Goal: Check status: Check status

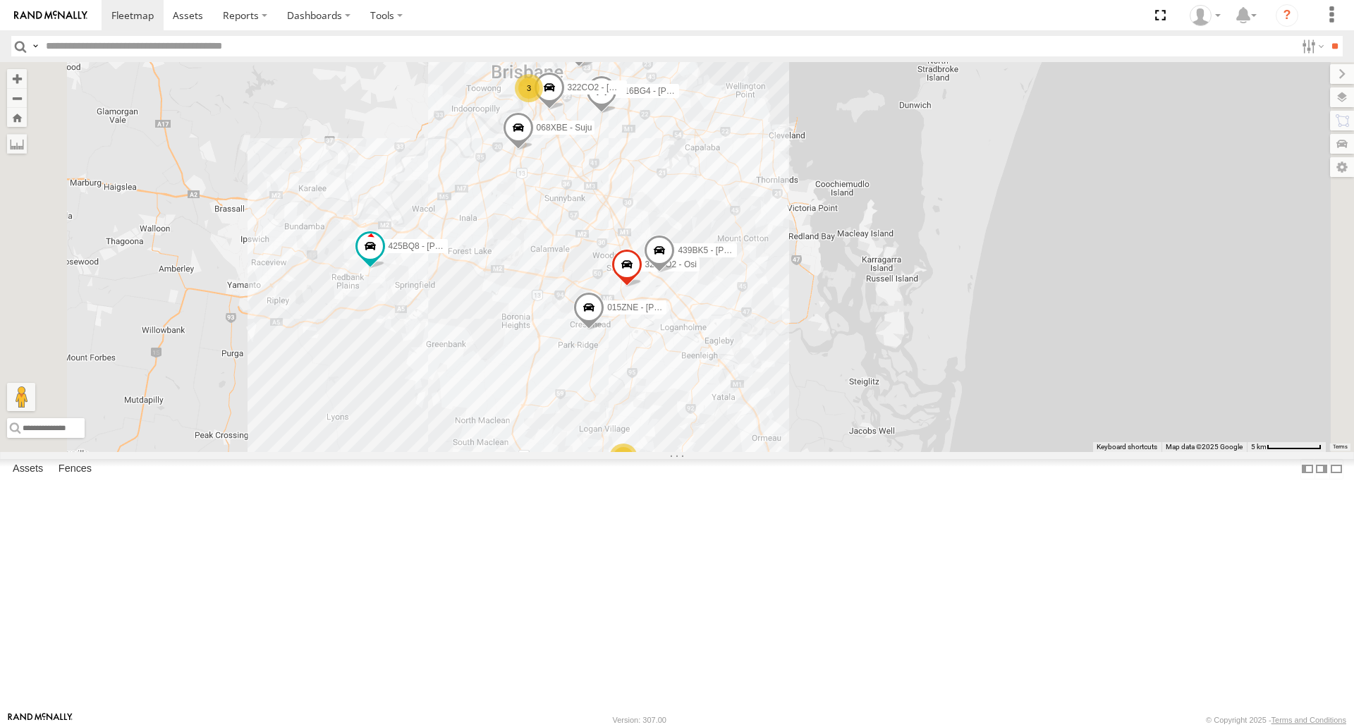
drag, startPoint x: 822, startPoint y: 308, endPoint x: 906, endPoint y: 389, distance: 115.7
click at [906, 389] on div "816BG4 - [PERSON_NAME] L 307YVY - Cameron G 483FI5 - Waiting Repairs 080EM9 - […" at bounding box center [677, 256] width 1354 height 389
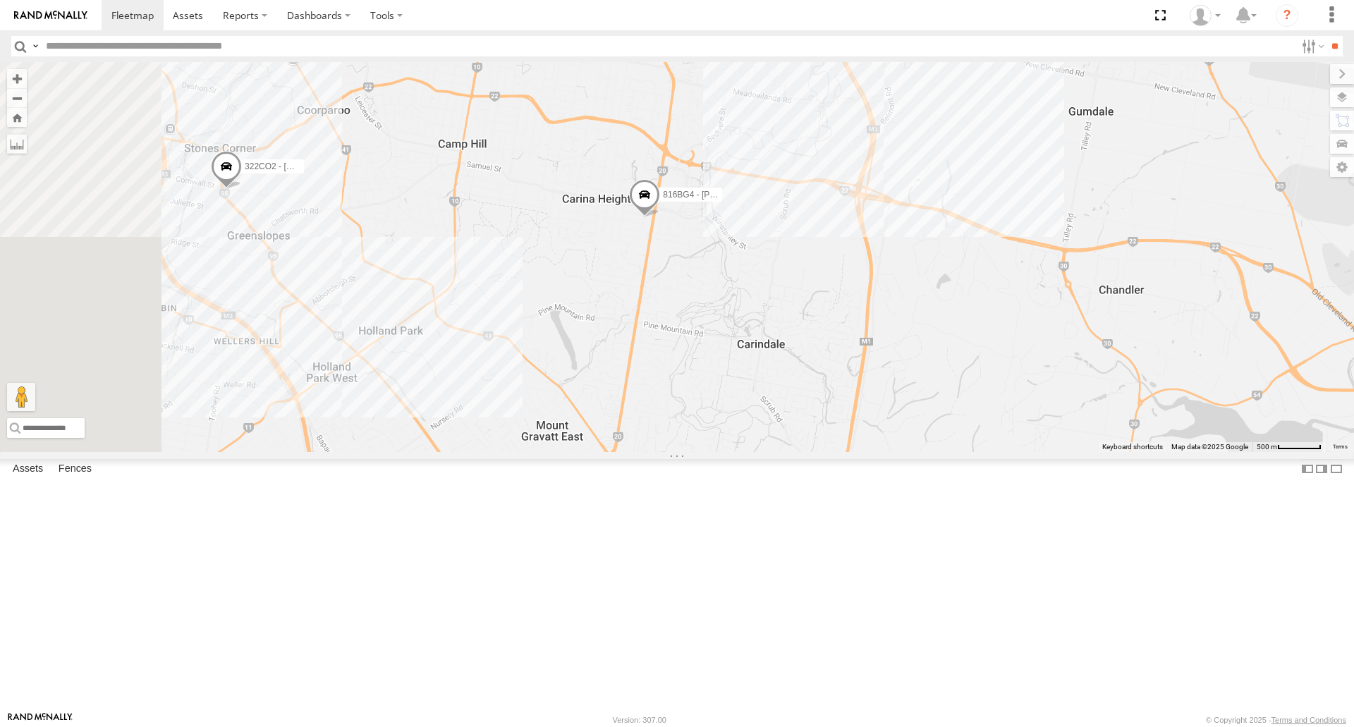
drag, startPoint x: 910, startPoint y: 392, endPoint x: 1076, endPoint y: 370, distance: 167.2
click at [1076, 370] on div "816BG4 - [PERSON_NAME] L 307YVY - Cameron G 483FI5 - Waiting Repairs 080EM9 - […" at bounding box center [677, 256] width 1354 height 389
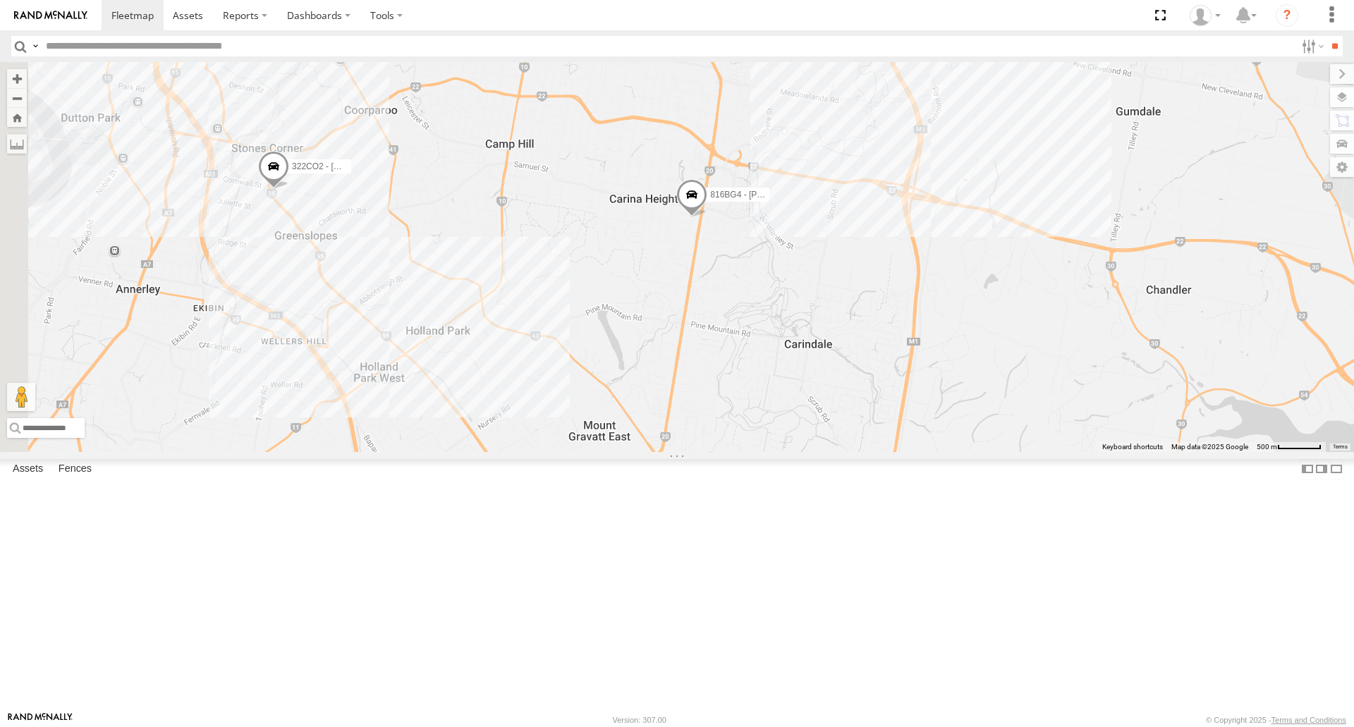
click at [707, 218] on span at bounding box center [691, 199] width 31 height 38
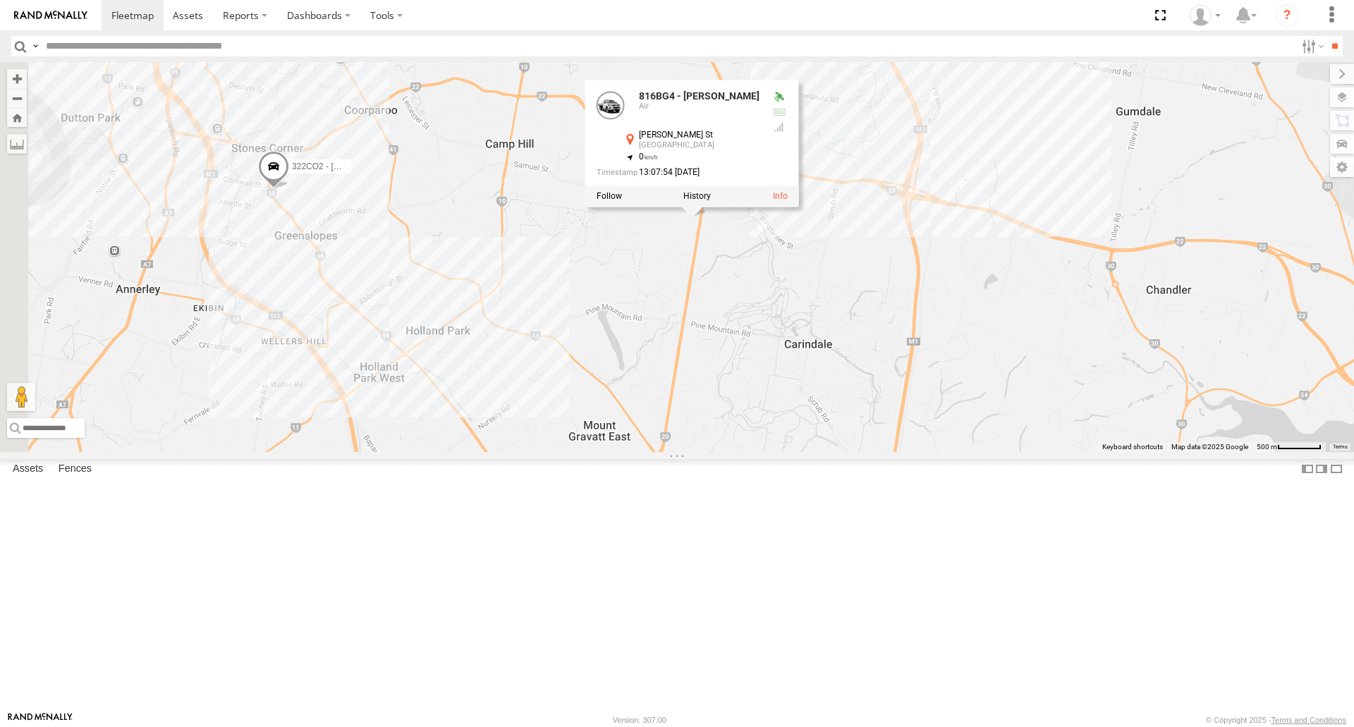
click at [901, 439] on div "816BG4 - [PERSON_NAME] L 307YVY - Cameron G 483FI5 - Waiting Repairs 080EM9 - […" at bounding box center [677, 256] width 1354 height 389
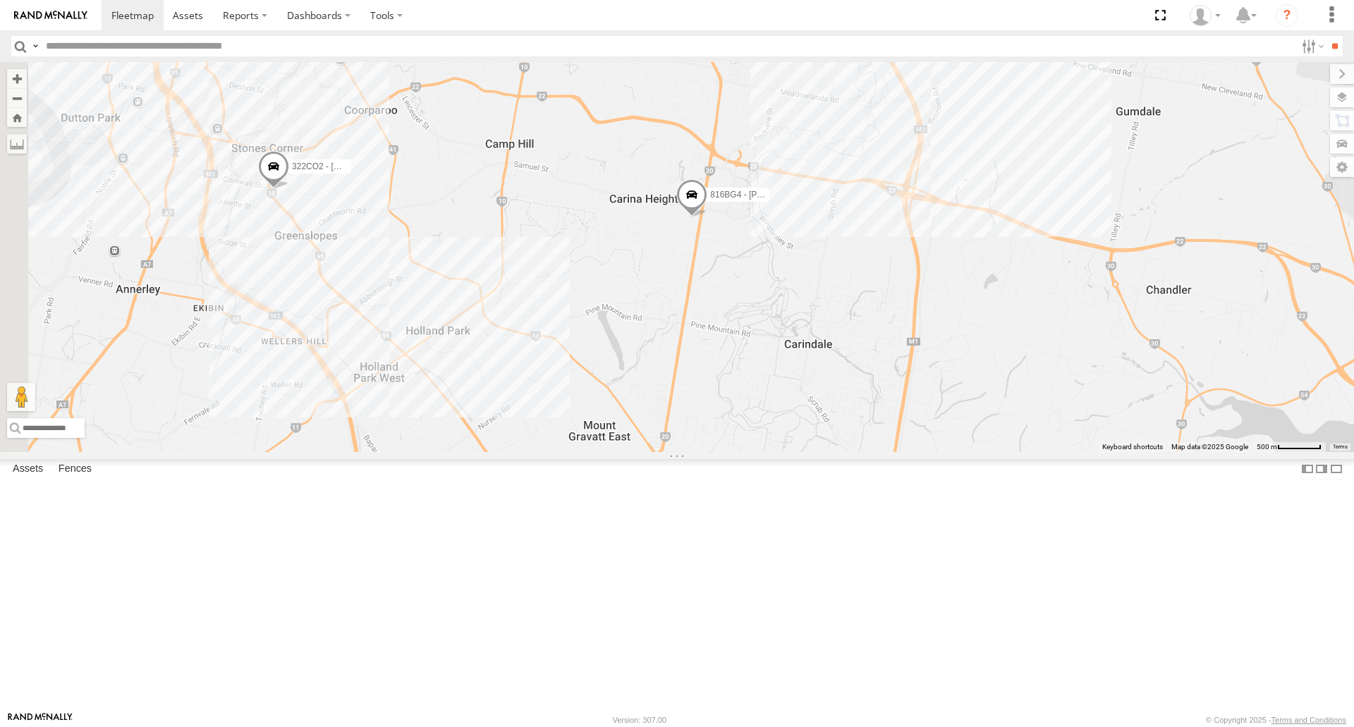
drag, startPoint x: 888, startPoint y: 425, endPoint x: 953, endPoint y: 421, distance: 65.0
click at [953, 421] on div "816BG4 - [PERSON_NAME] L 307YVY - Cameron G 483FI5 - Waiting Repairs 080EM9 - […" at bounding box center [677, 256] width 1354 height 389
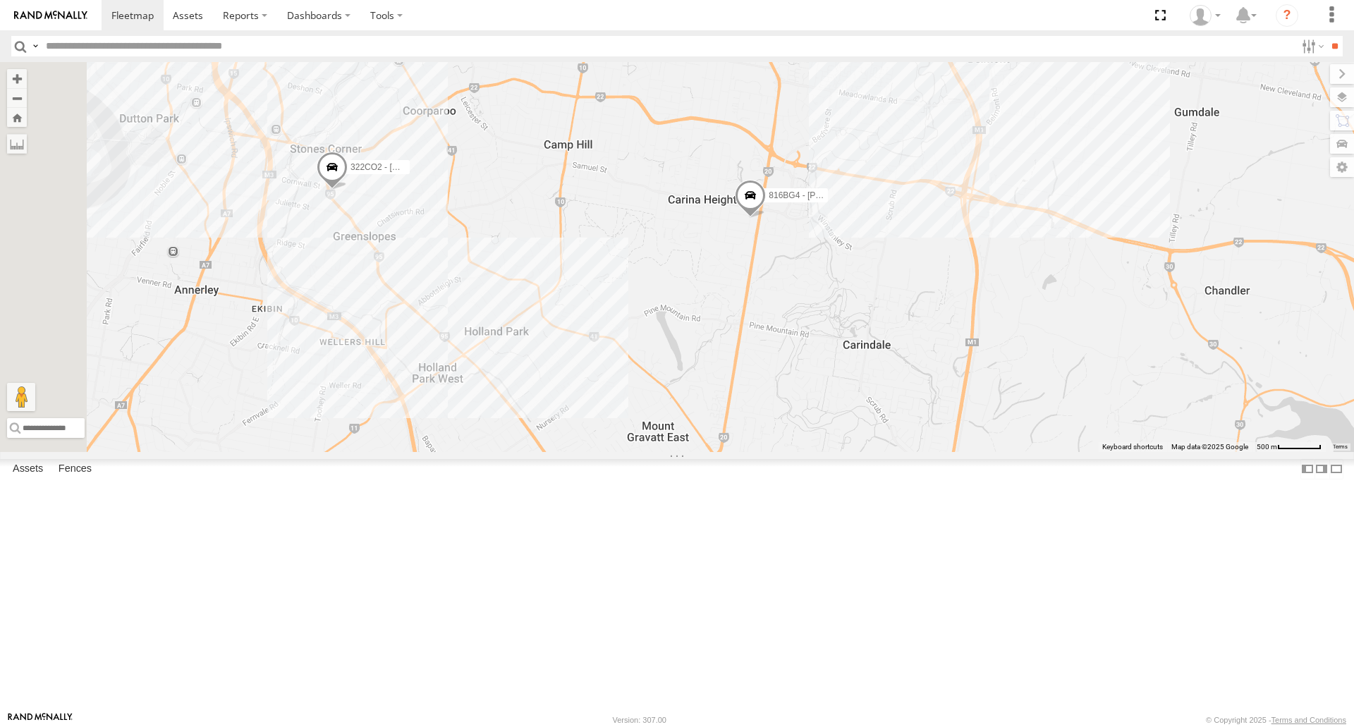
click at [348, 190] on span at bounding box center [332, 171] width 31 height 38
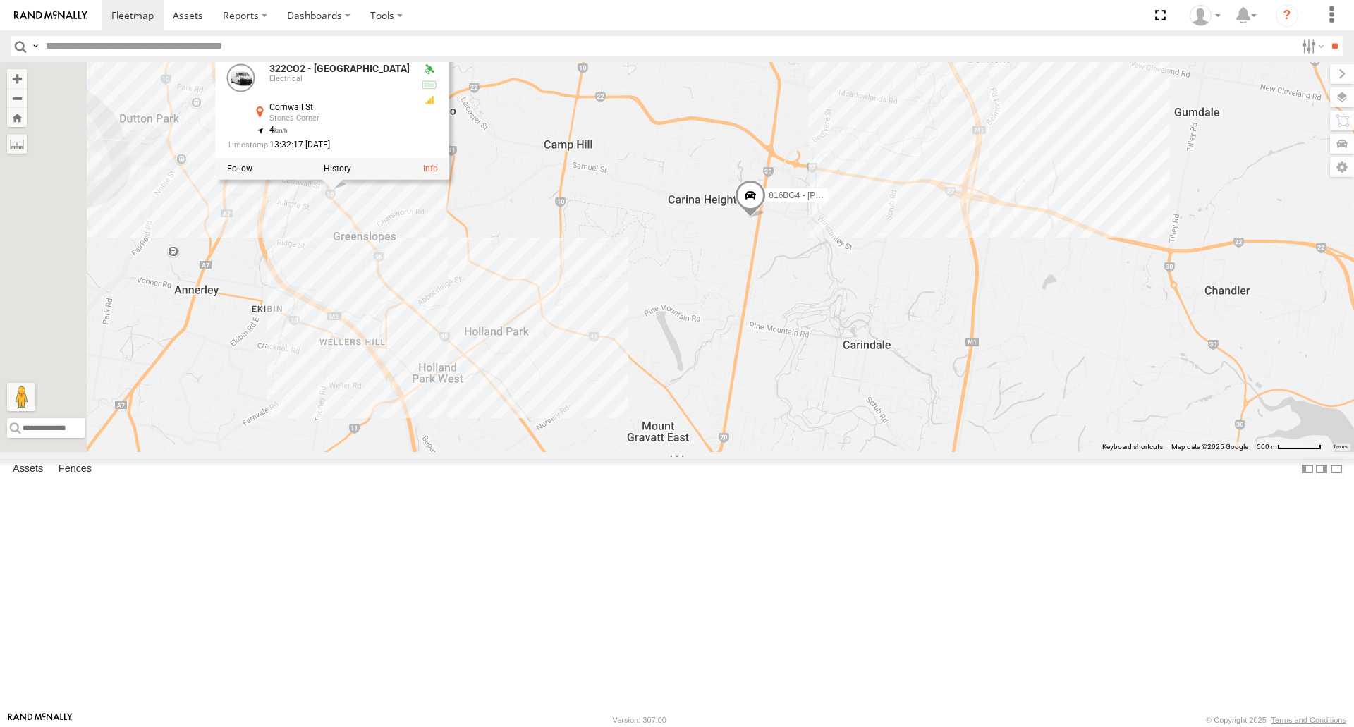
click at [716, 376] on div "816BG4 - [PERSON_NAME] L 307YVY - Cameron G 483FI5 - Waiting Repairs 080EM9 - […" at bounding box center [677, 256] width 1354 height 389
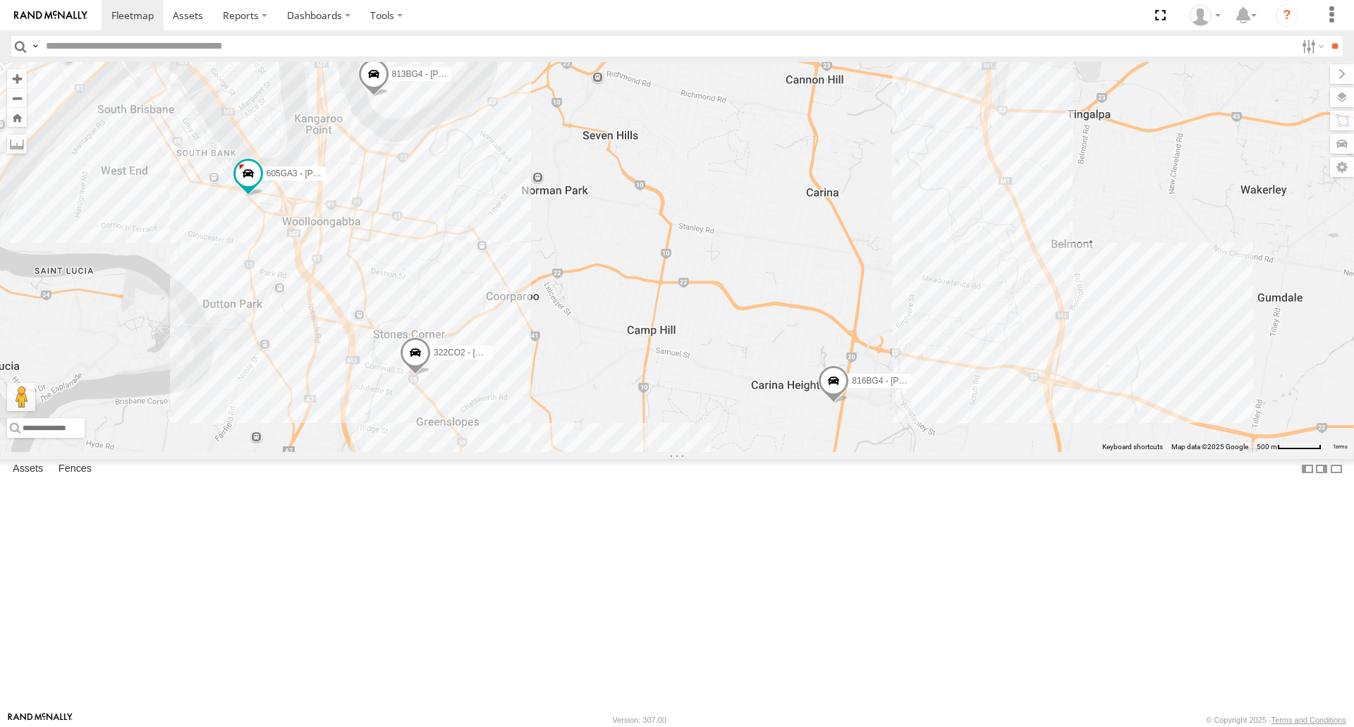
drag, startPoint x: 713, startPoint y: 372, endPoint x: 803, endPoint y: 559, distance: 207.5
click at [803, 451] on div "816BG4 - [PERSON_NAME] L 307YVY - Cameron G 483FI5 - Waiting Repairs 080EM9 - […" at bounding box center [677, 256] width 1354 height 389
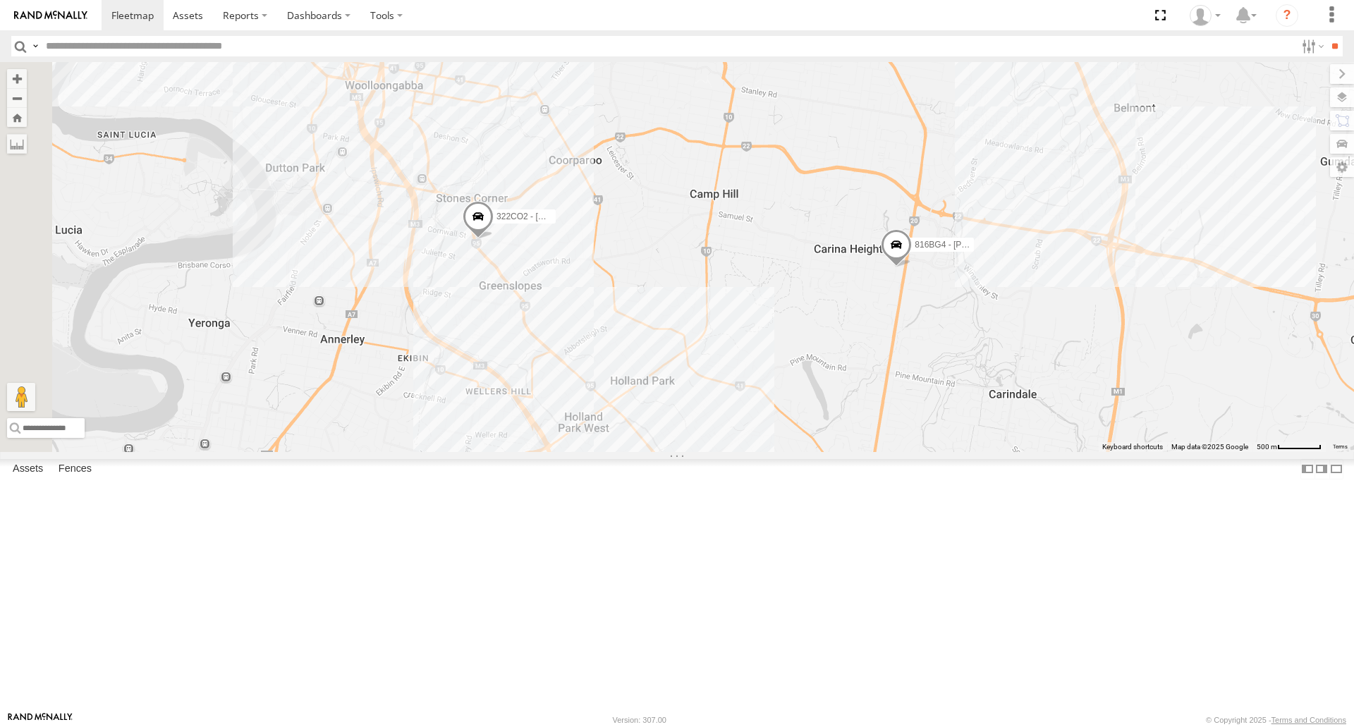
drag, startPoint x: 737, startPoint y: 418, endPoint x: 807, endPoint y: 279, distance: 155.5
click at [807, 279] on div "816BG4 - [PERSON_NAME] L 307YVY - Cameron G 483FI5 - Waiting Repairs 080EM9 - […" at bounding box center [677, 256] width 1354 height 389
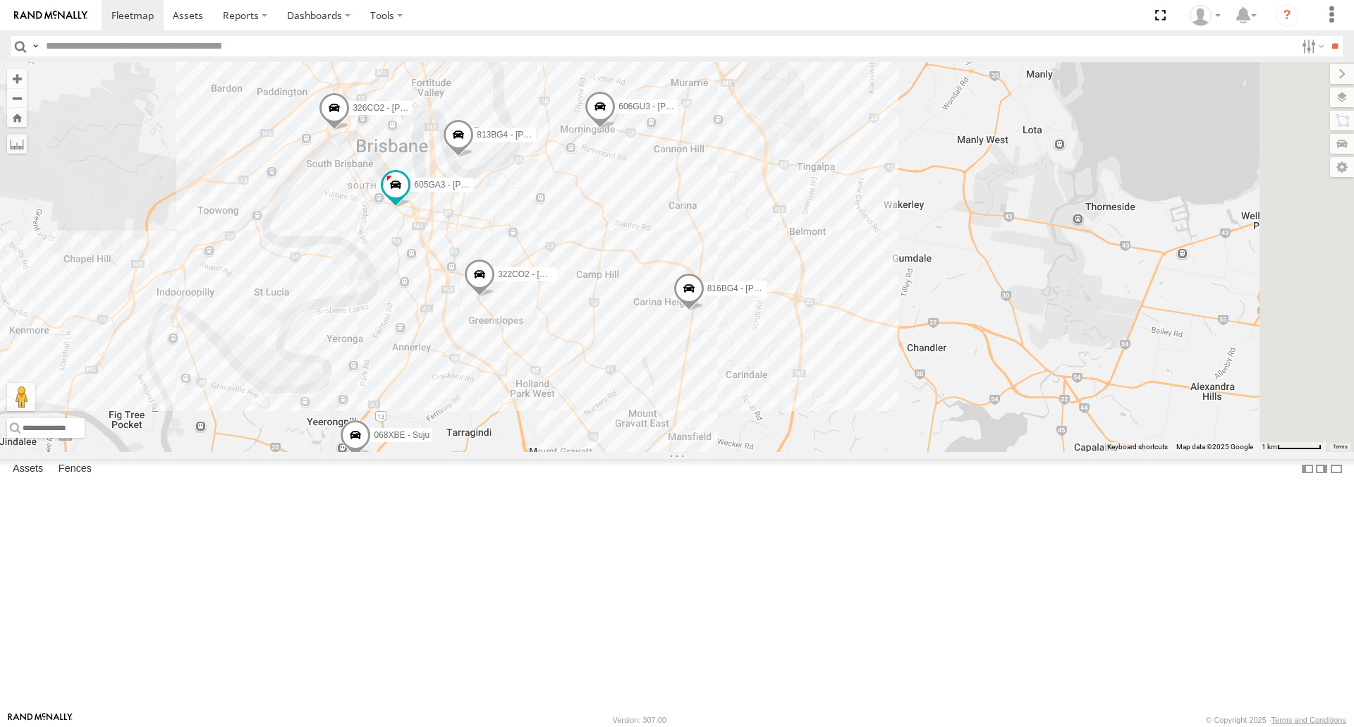
drag, startPoint x: 903, startPoint y: 530, endPoint x: 772, endPoint y: 499, distance: 134.3
click at [776, 451] on div "816BG4 - [PERSON_NAME] L 307YVY - Cameron G 483FI5 - Waiting Repairs 080EM9 - […" at bounding box center [677, 256] width 1354 height 389
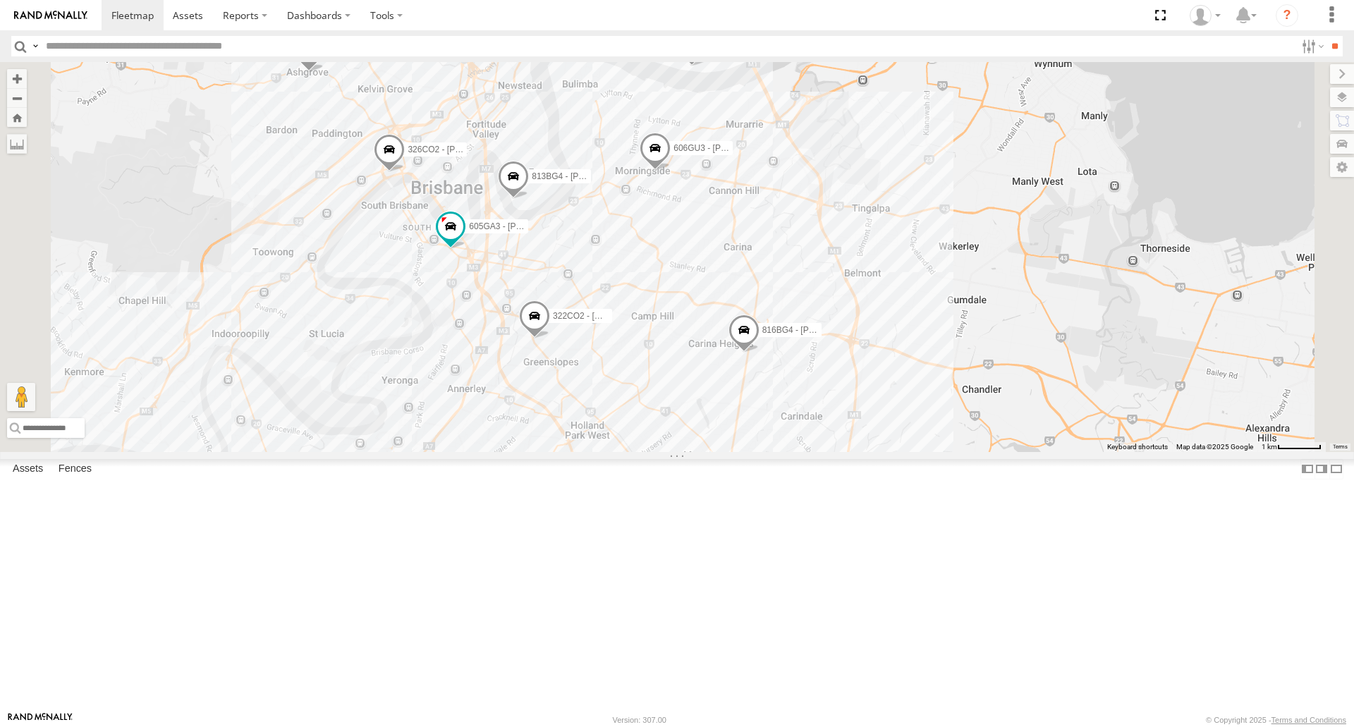
click at [796, 354] on div "816BG4 - [PERSON_NAME] L 307YVY - Cameron G 483FI5 - Waiting Repairs 080EM9 - […" at bounding box center [677, 256] width 1354 height 389
click at [463, 240] on span at bounding box center [450, 226] width 25 height 25
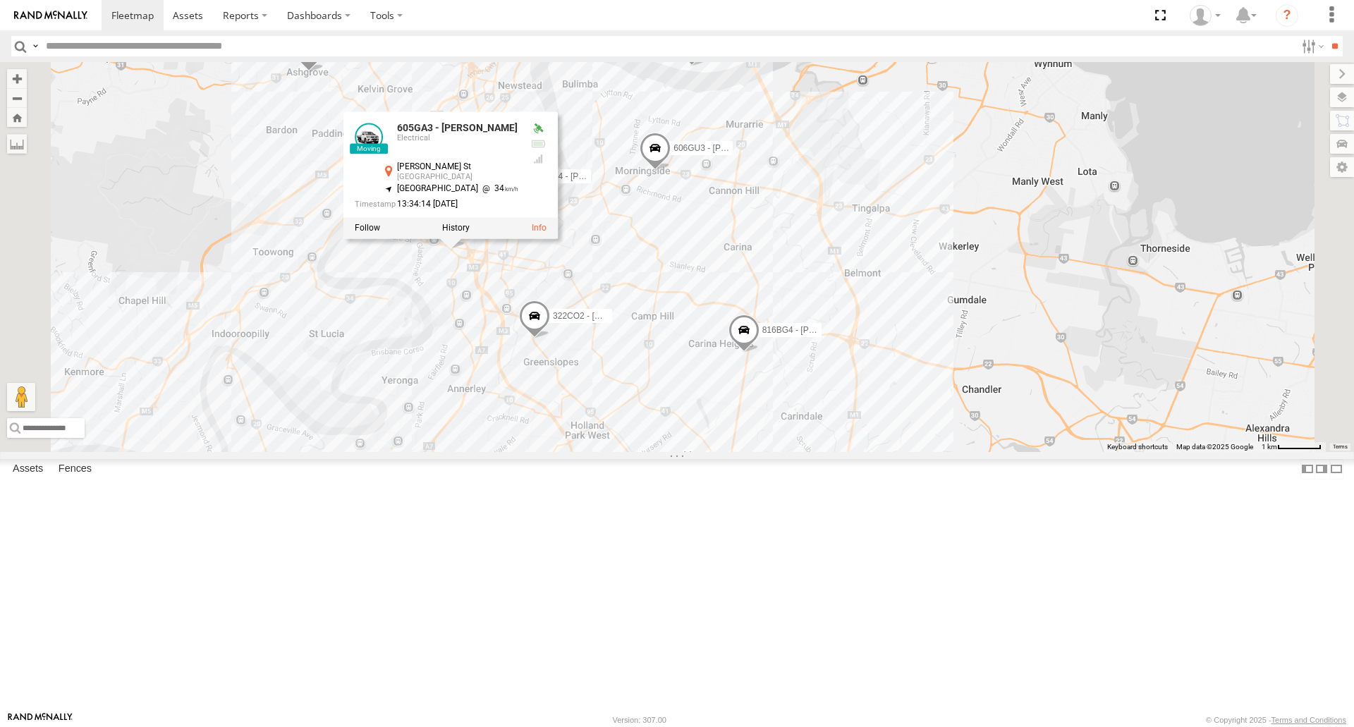
click at [817, 419] on div "816BG4 - [PERSON_NAME] L 307YVY - Cameron G 483FI5 - Waiting Repairs 080EM9 - […" at bounding box center [677, 256] width 1354 height 389
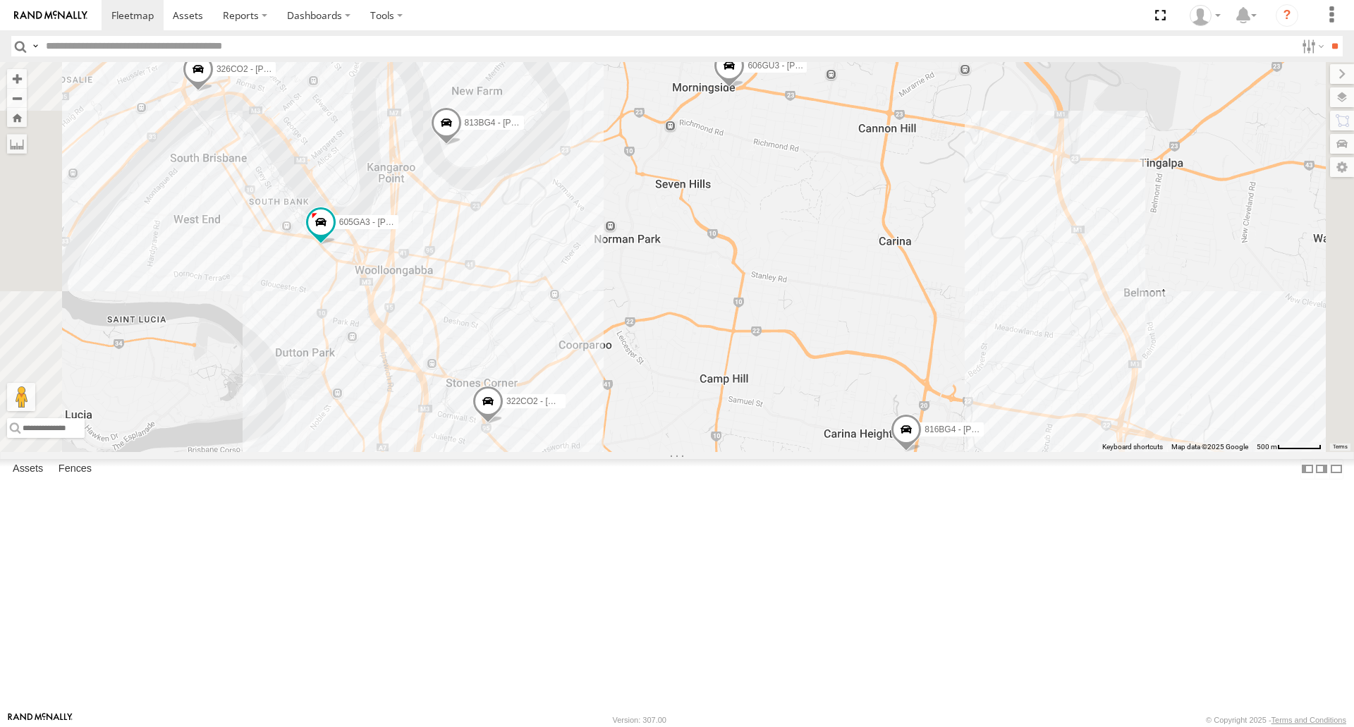
drag, startPoint x: 727, startPoint y: 404, endPoint x: 671, endPoint y: 426, distance: 59.8
click at [671, 426] on div "816BG4 - [PERSON_NAME] L 307YVY - Cameron G 483FI5 - Waiting Repairs 080EM9 - […" at bounding box center [677, 256] width 1354 height 389
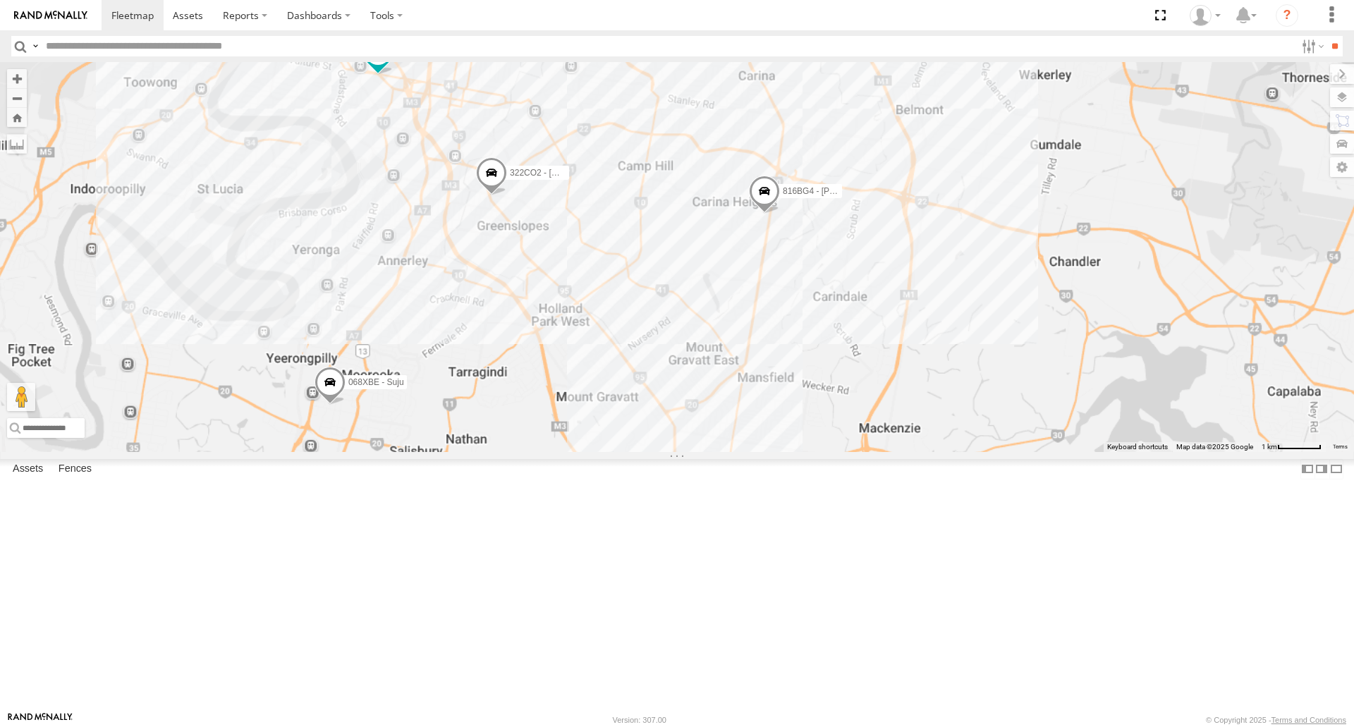
drag, startPoint x: 831, startPoint y: 614, endPoint x: 772, endPoint y: 377, distance: 244.1
click at [772, 377] on div "816BG4 - [PERSON_NAME] L 307YVY - Cameron G 483FI5 - Waiting Repairs 080EM9 - […" at bounding box center [677, 256] width 1354 height 389
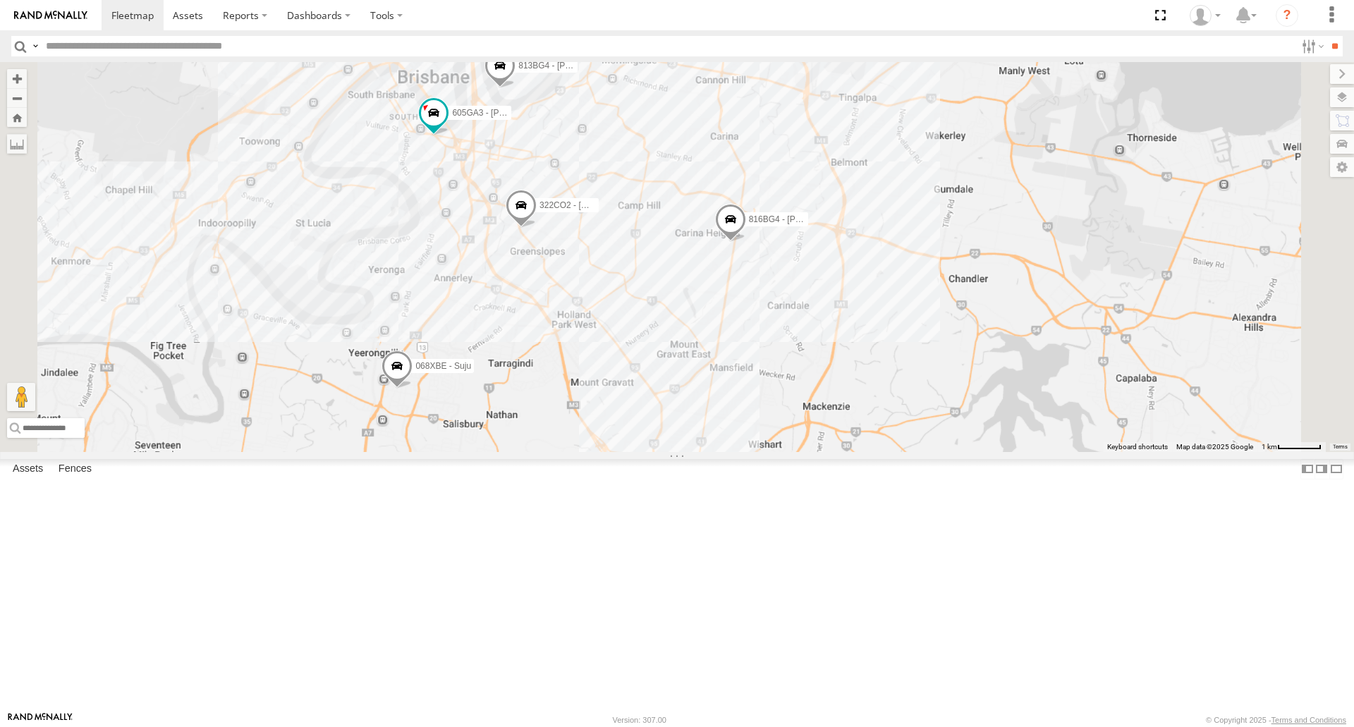
drag, startPoint x: 771, startPoint y: 459, endPoint x: 772, endPoint y: 476, distance: 17.0
click at [772, 451] on div "816BG4 - [PERSON_NAME] L 307YVY - Cameron G 483FI5 - Waiting Repairs 080EM9 - […" at bounding box center [677, 256] width 1354 height 389
click at [537, 229] on span at bounding box center [521, 210] width 31 height 38
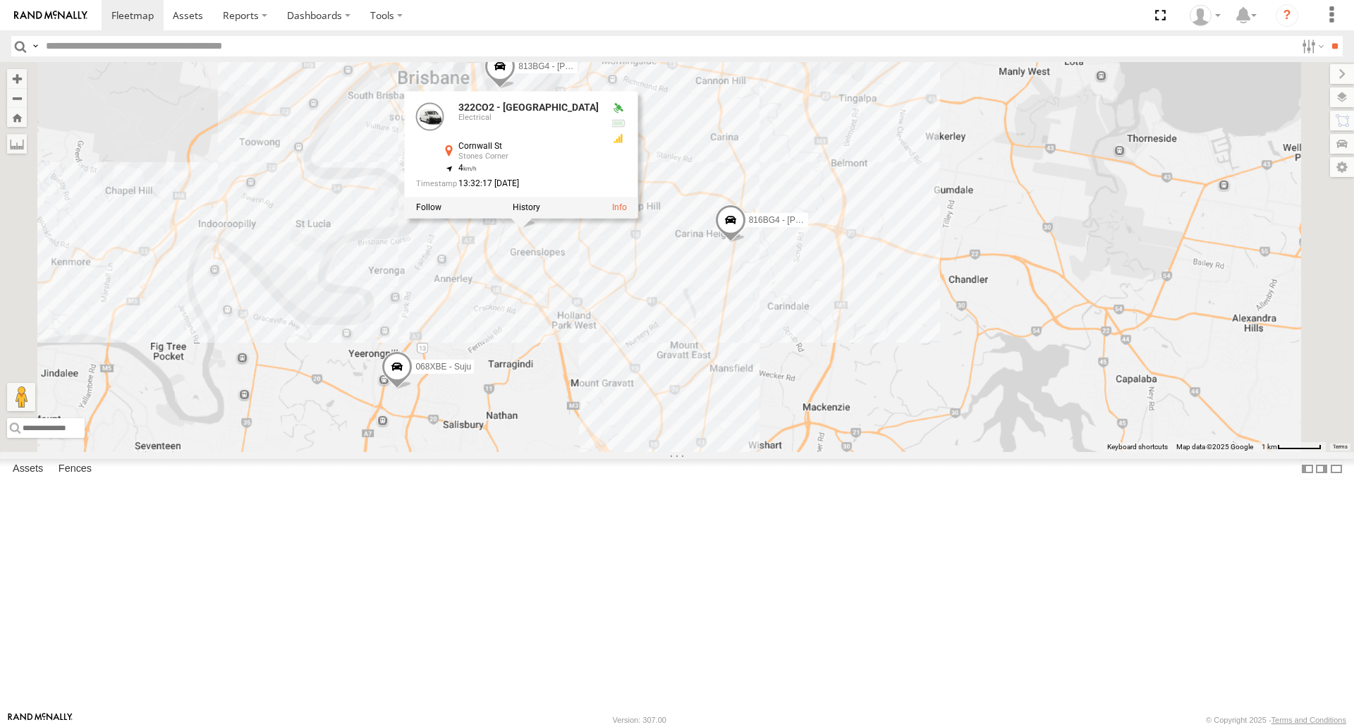
click at [787, 410] on div "816BG4 - [PERSON_NAME] L 307YVY - Cameron G 483FI5 - Waiting Repairs 080EM9 - […" at bounding box center [677, 256] width 1354 height 389
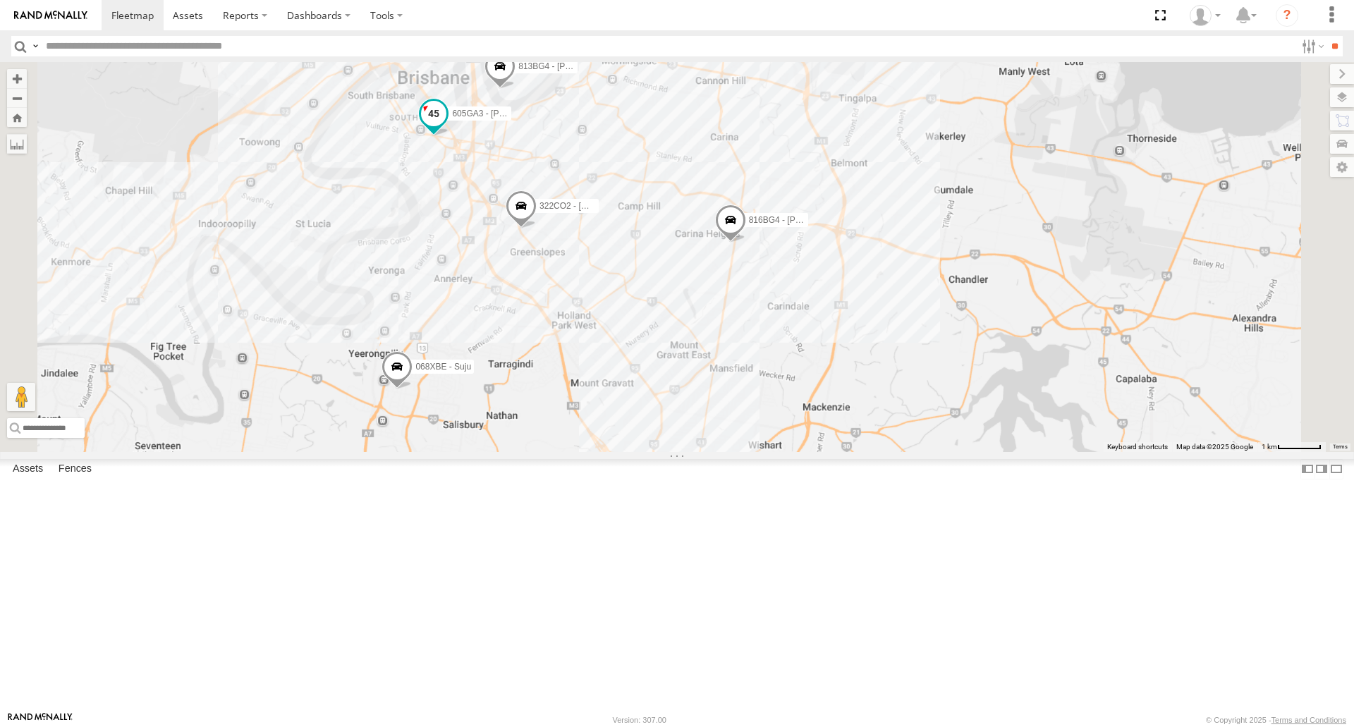
click at [446, 126] on span at bounding box center [433, 113] width 25 height 25
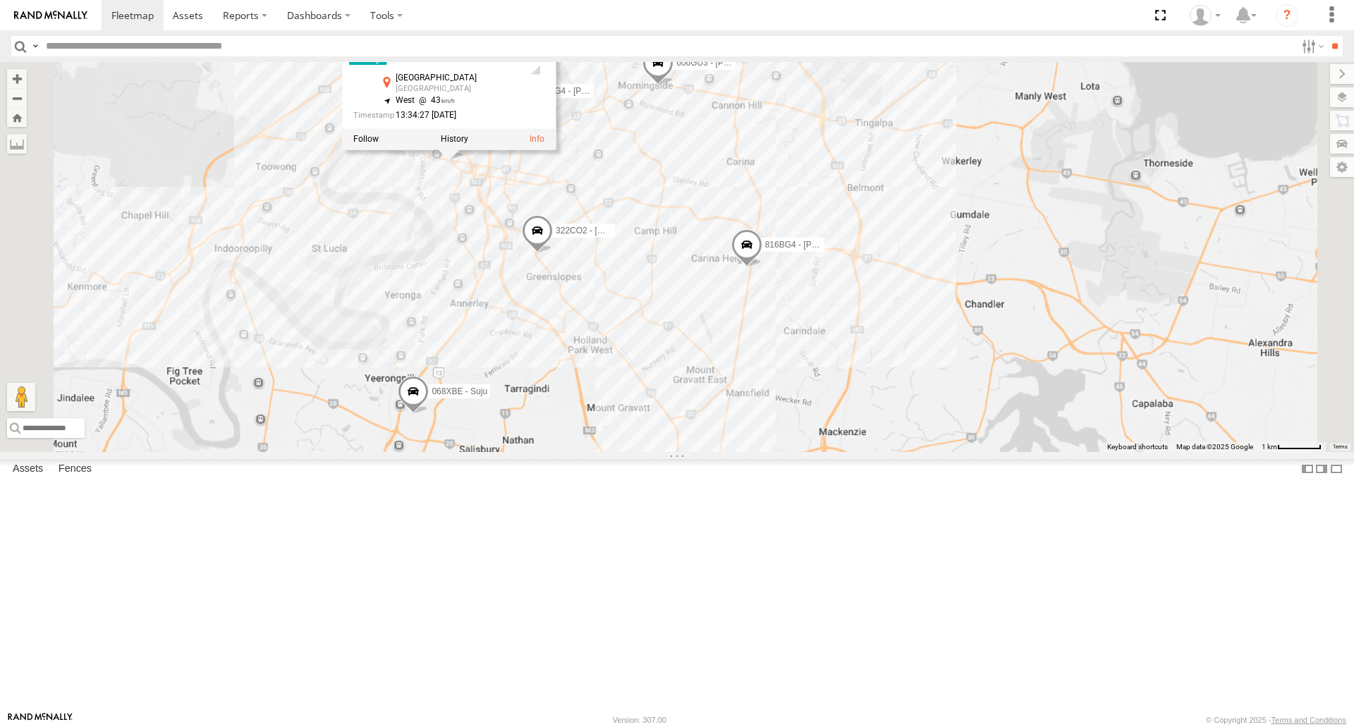
drag, startPoint x: 932, startPoint y: 449, endPoint x: 946, endPoint y: 470, distance: 25.0
click at [946, 451] on div "816BG4 - [PERSON_NAME] L 307YVY - Cameron G 483FI5 - Waiting Repairs 080EM9 - […" at bounding box center [677, 256] width 1354 height 389
click at [842, 451] on div "816BG4 - [PERSON_NAME] L 307YVY - Cameron G 483FI5 - Waiting Repairs 080EM9 - […" at bounding box center [677, 256] width 1354 height 389
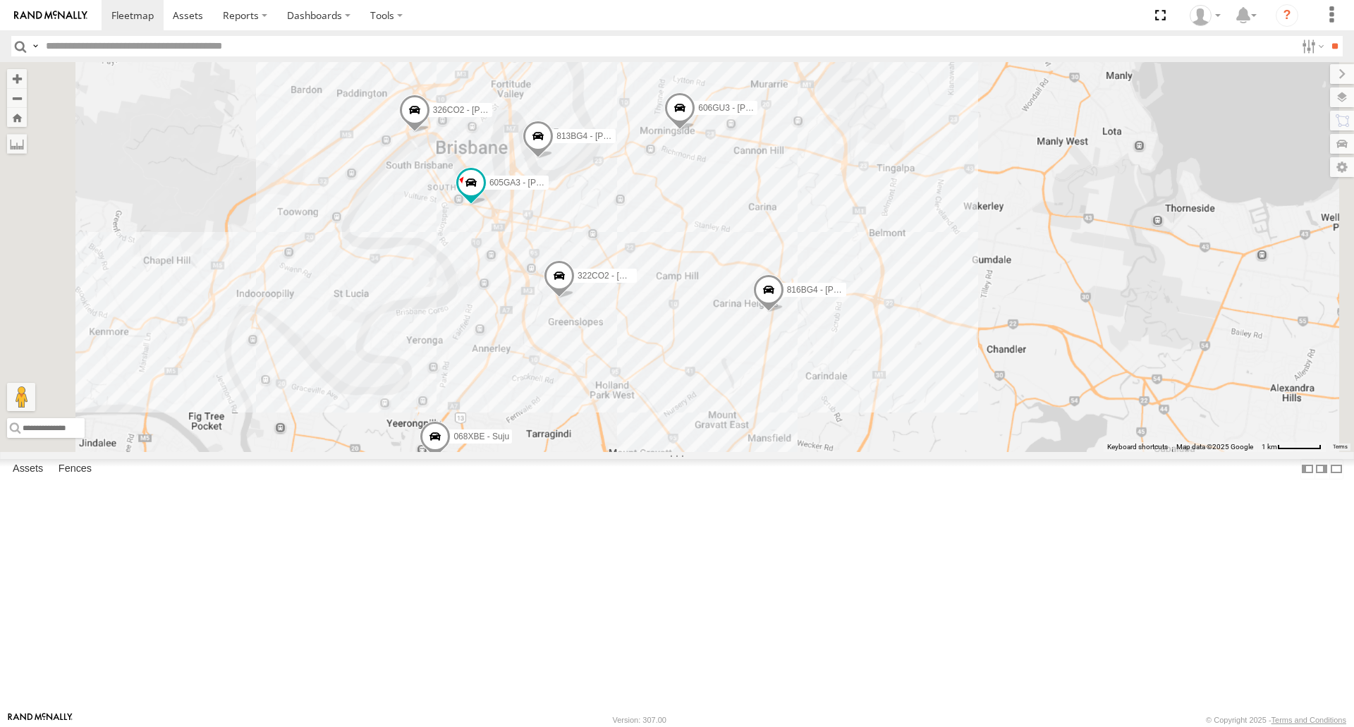
drag, startPoint x: 836, startPoint y: 496, endPoint x: 865, endPoint y: 497, distance: 28.9
click at [865, 451] on div "816BG4 - [PERSON_NAME] L 307YVY - Cameron G 483FI5 - Waiting Repairs 080EM9 - […" at bounding box center [677, 256] width 1354 height 389
